Goal: Task Accomplishment & Management: Use online tool/utility

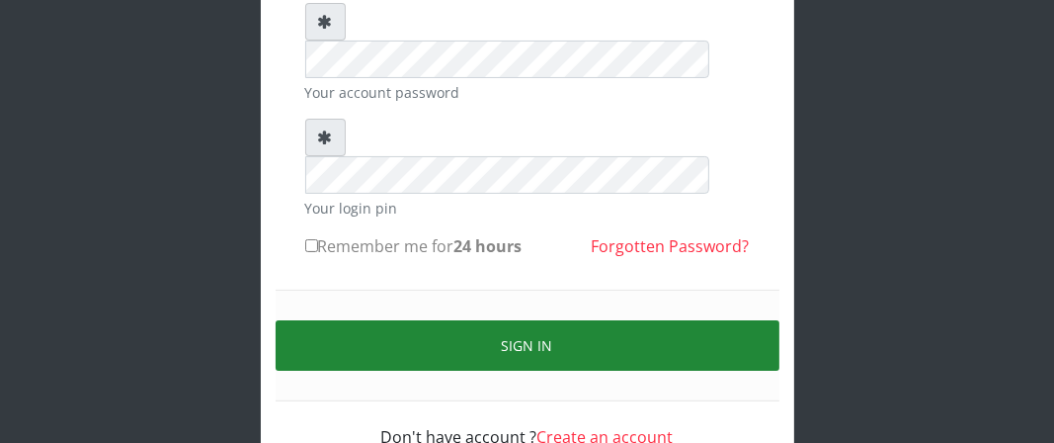
scroll to position [237, 0]
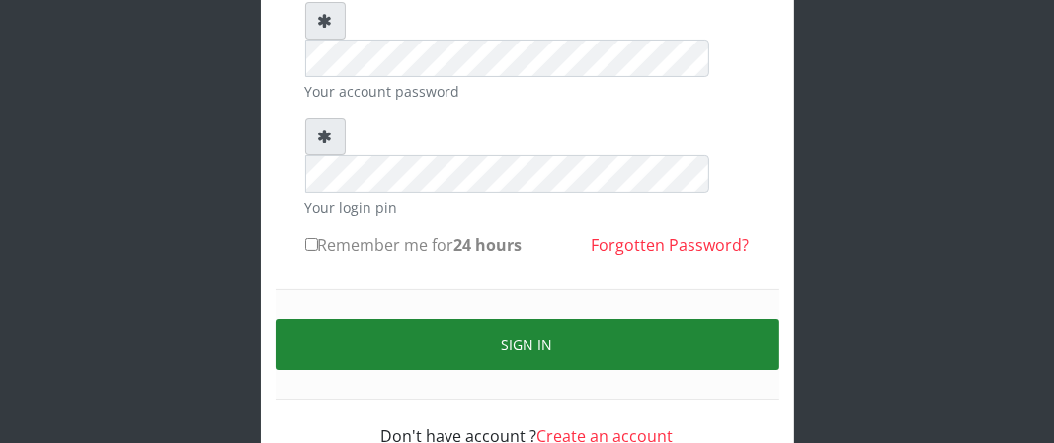
click at [394, 319] on button "Sign in" at bounding box center [528, 344] width 504 height 50
